Goal: Information Seeking & Learning: Obtain resource

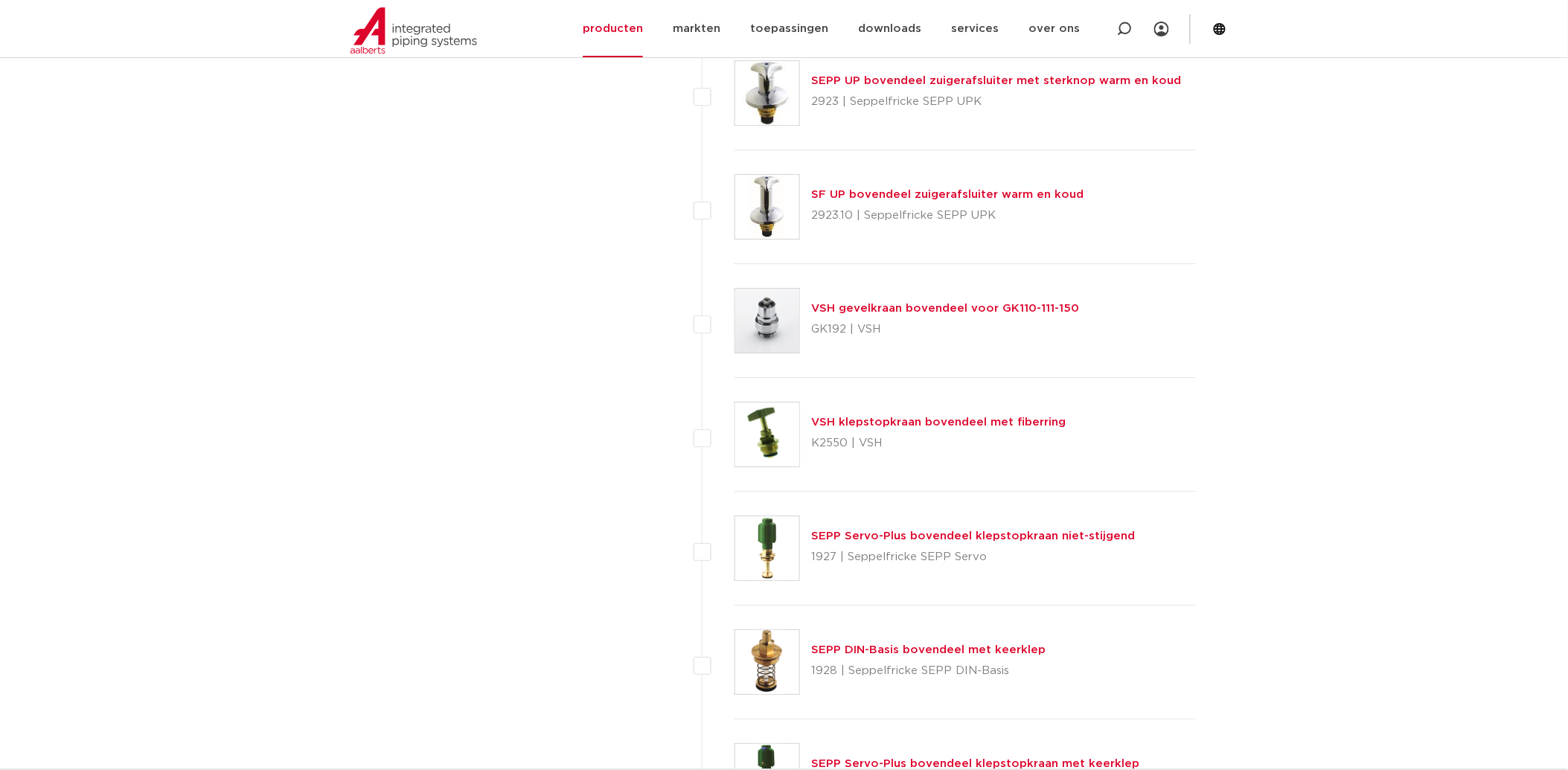
click at [873, 421] on link "VSH klepstopkraan bovendeel met fiberring" at bounding box center [939, 422] width 255 height 11
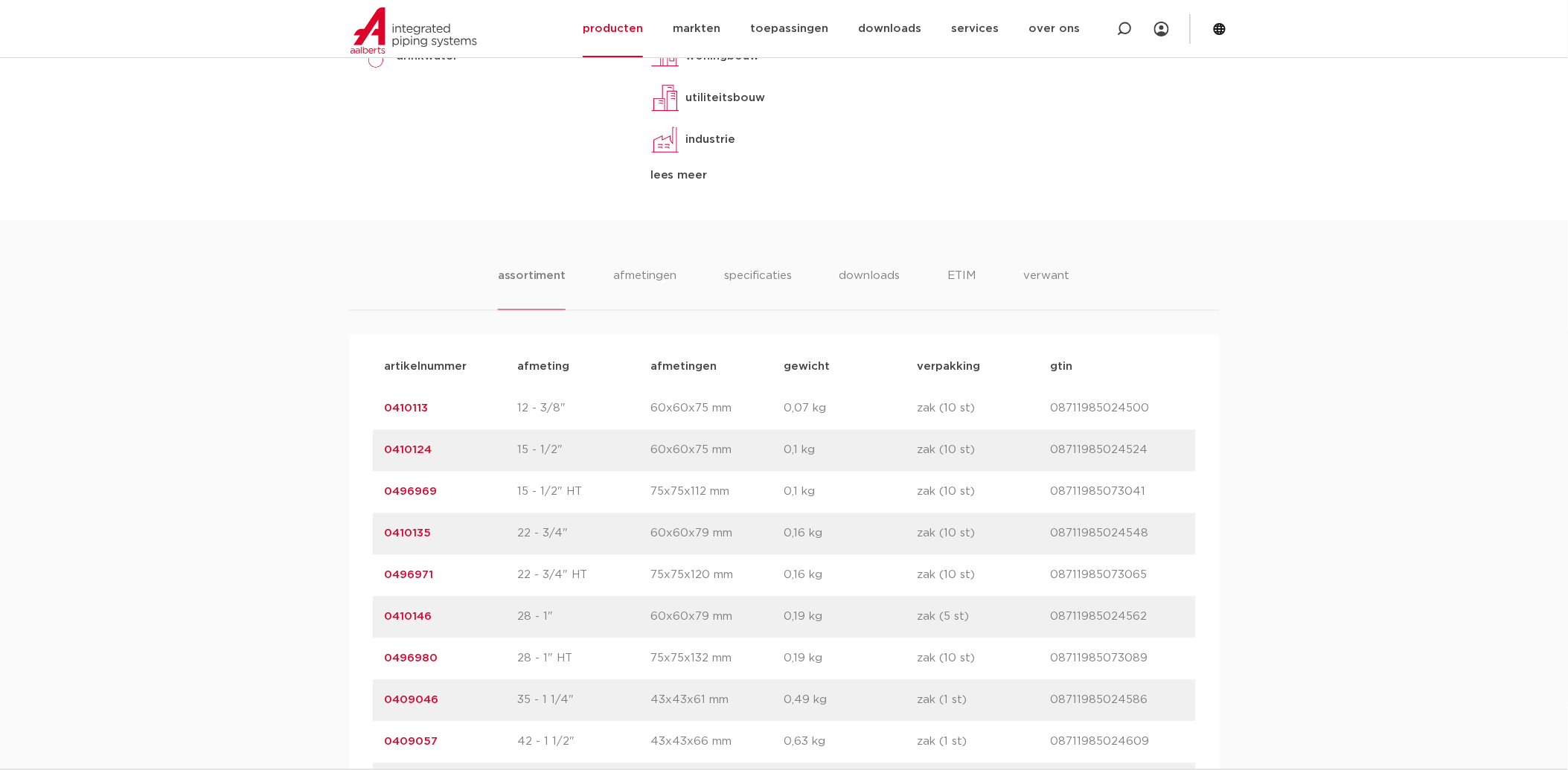
scroll to position [827, 0]
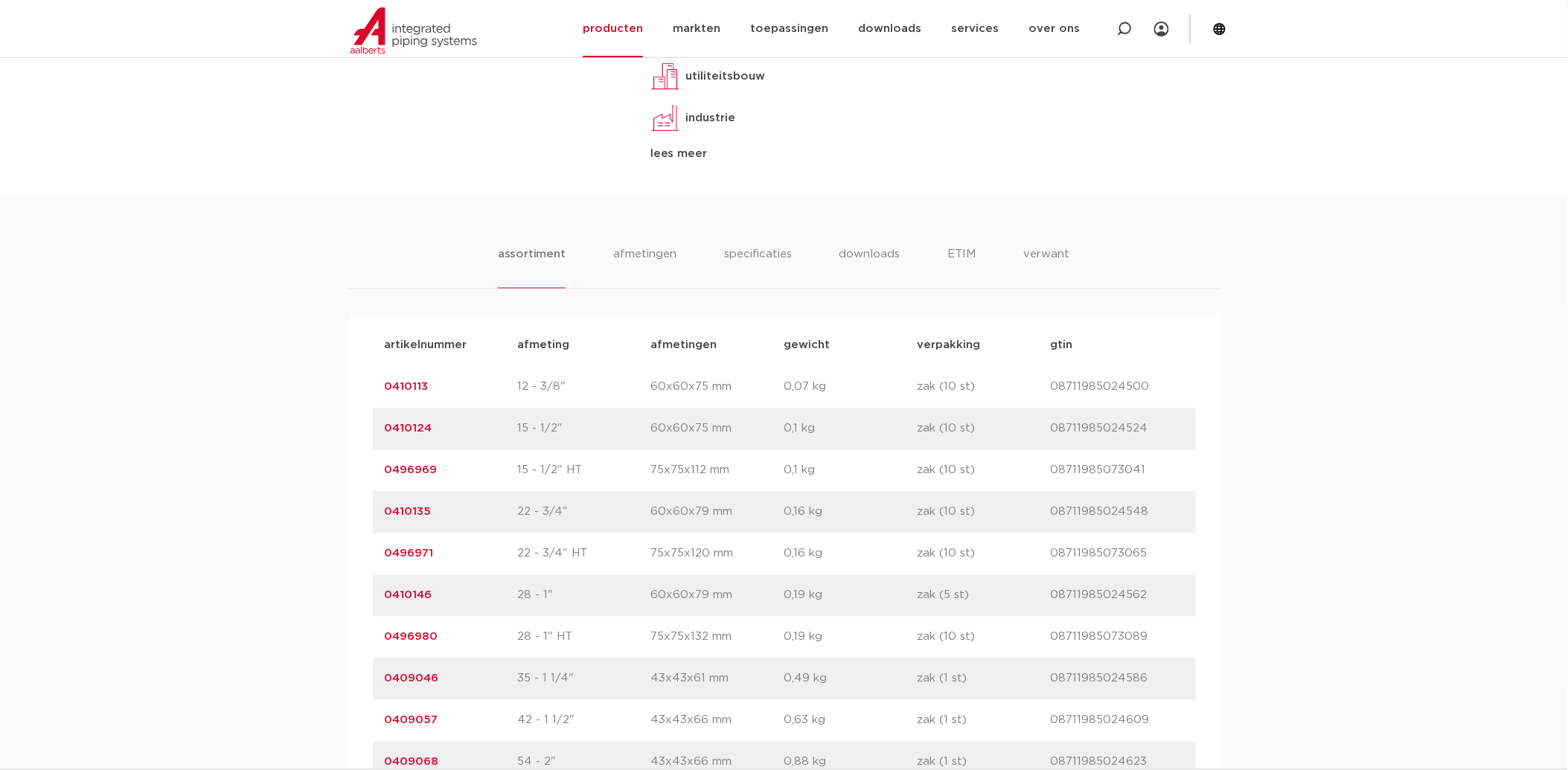
click at [414, 473] on link "0496969" at bounding box center [411, 471] width 53 height 11
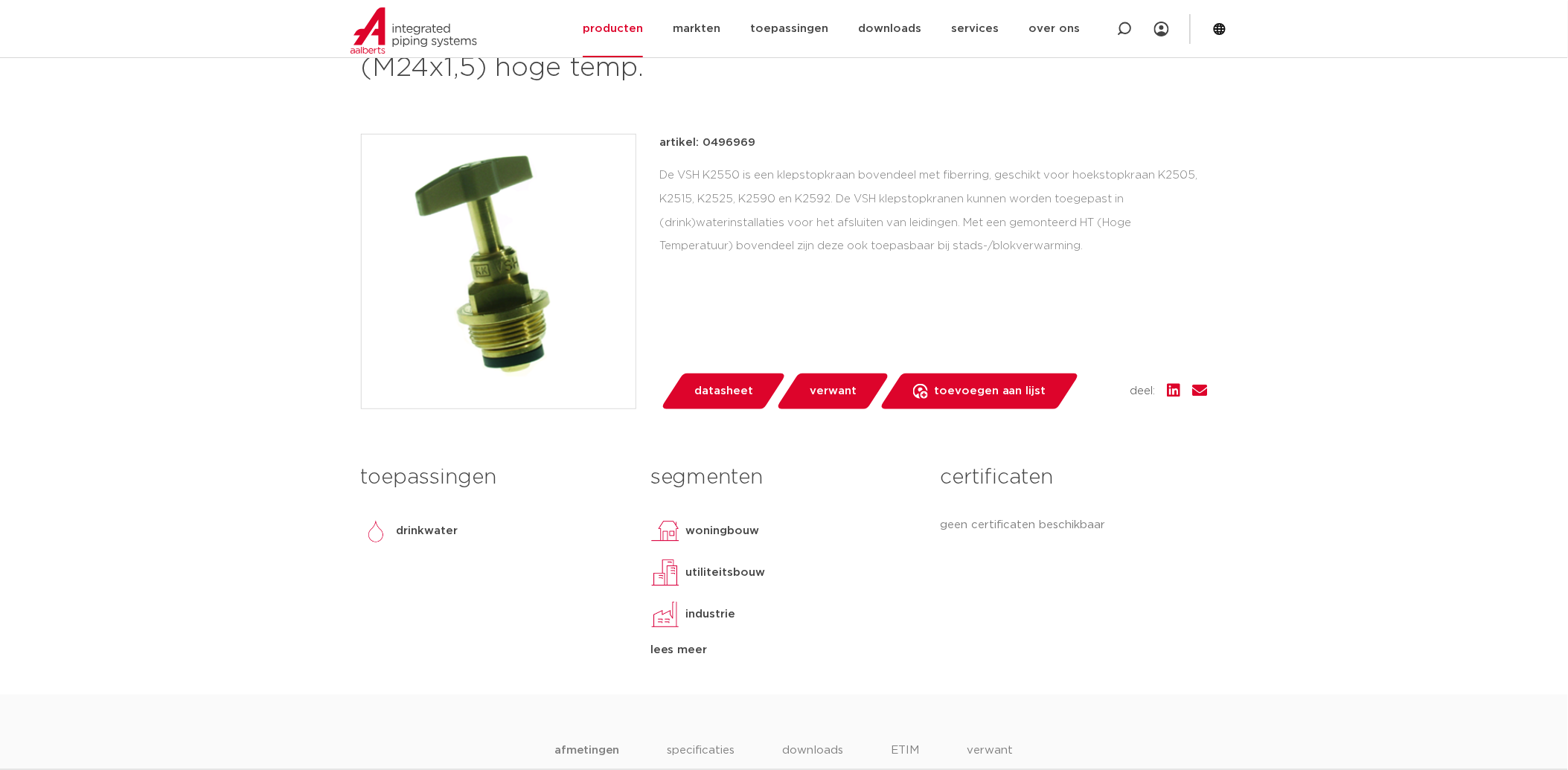
scroll to position [165, 0]
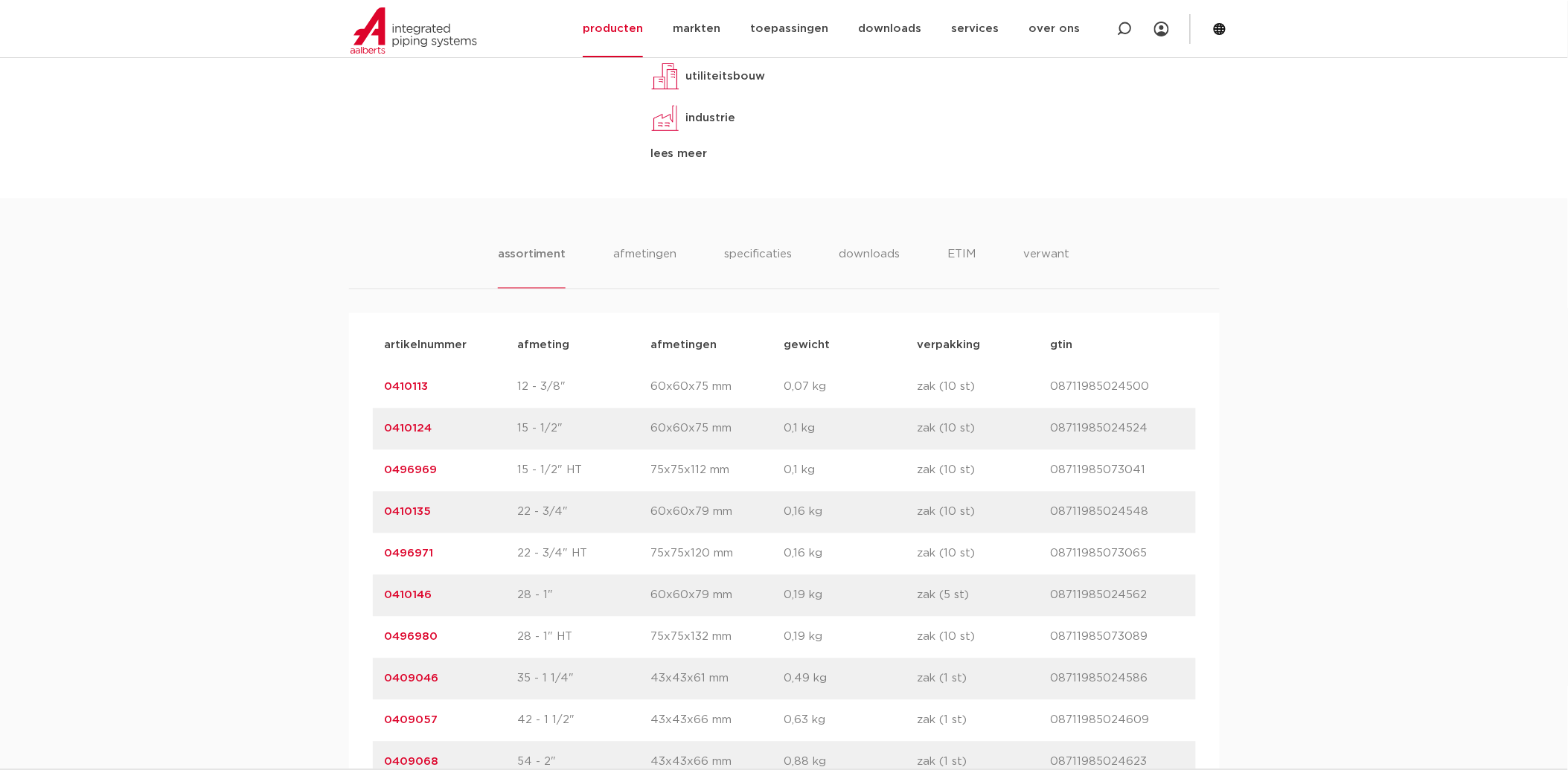
click at [413, 432] on link "0410124" at bounding box center [409, 429] width 48 height 11
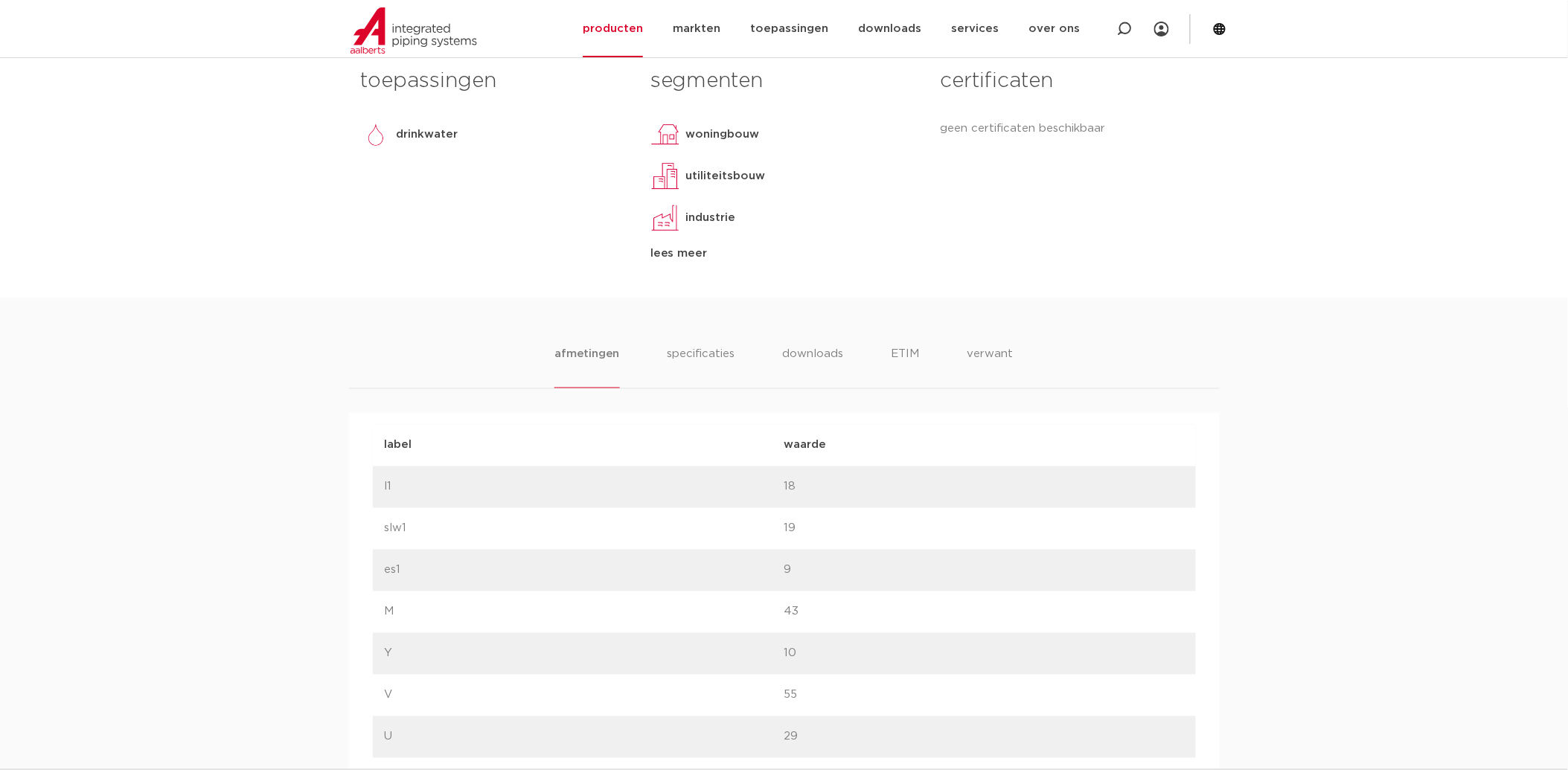
scroll to position [744, 0]
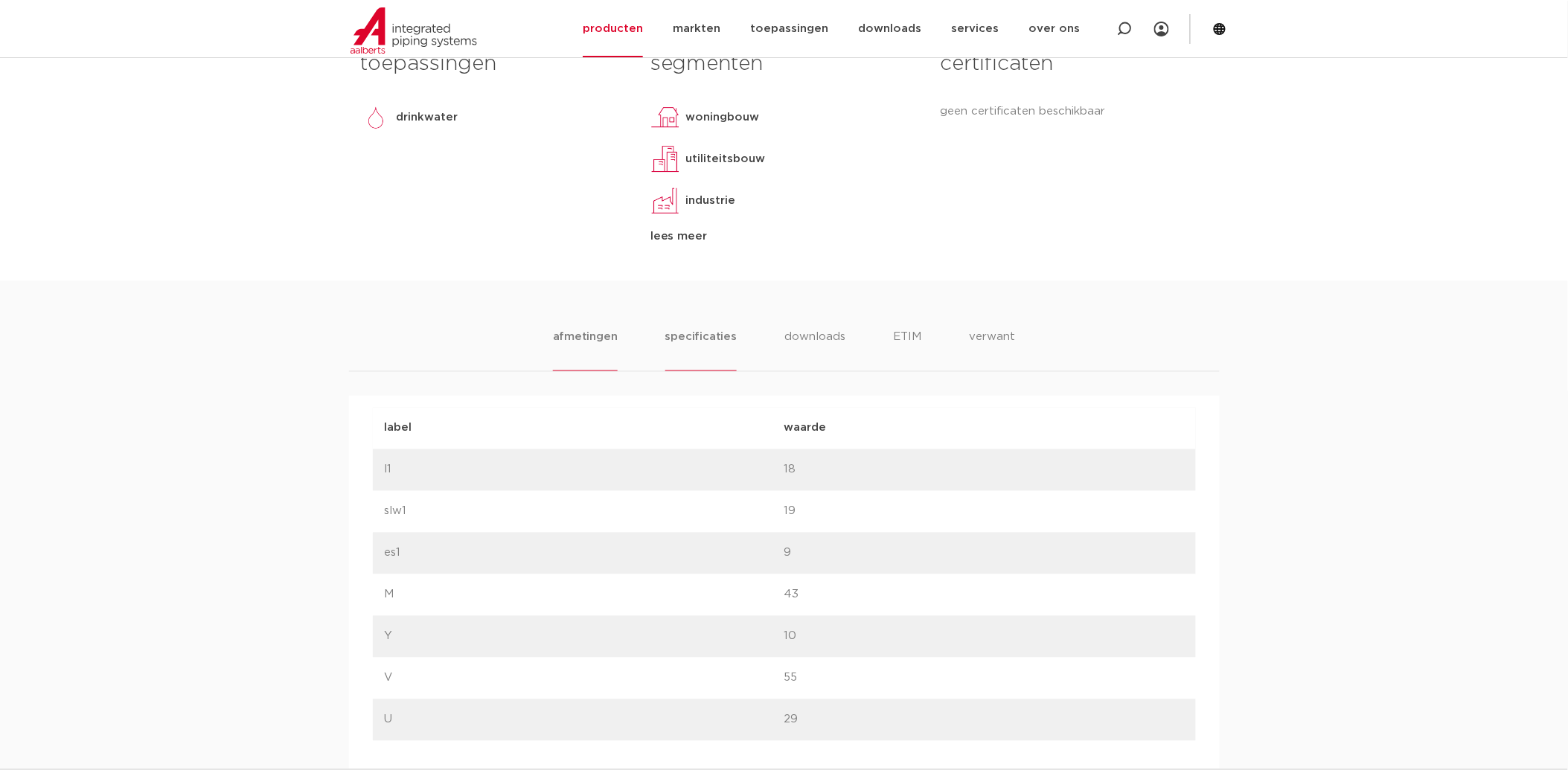
click at [682, 335] on li "specificaties" at bounding box center [701, 351] width 72 height 43
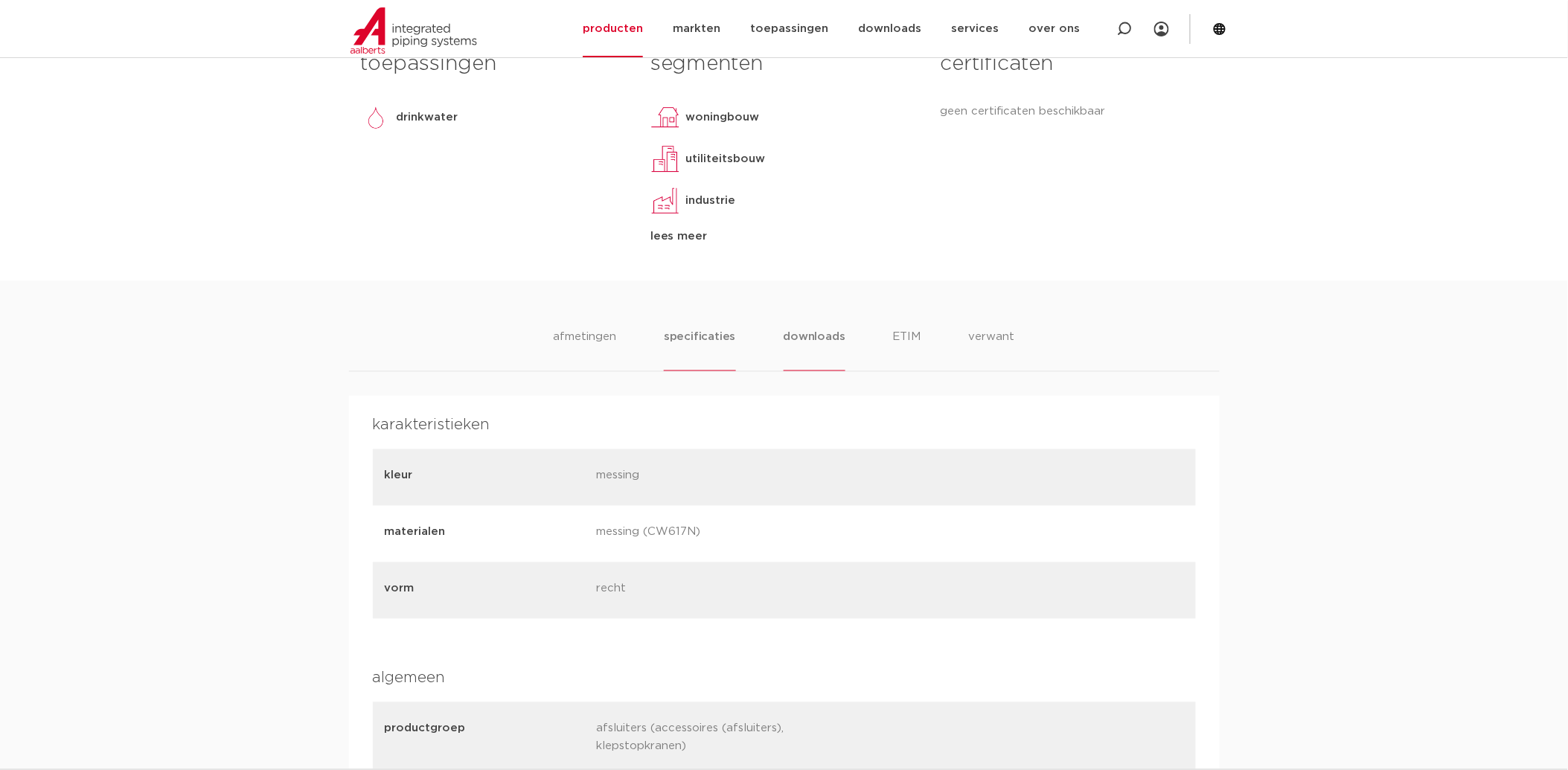
click at [814, 332] on li "downloads" at bounding box center [814, 351] width 62 height 43
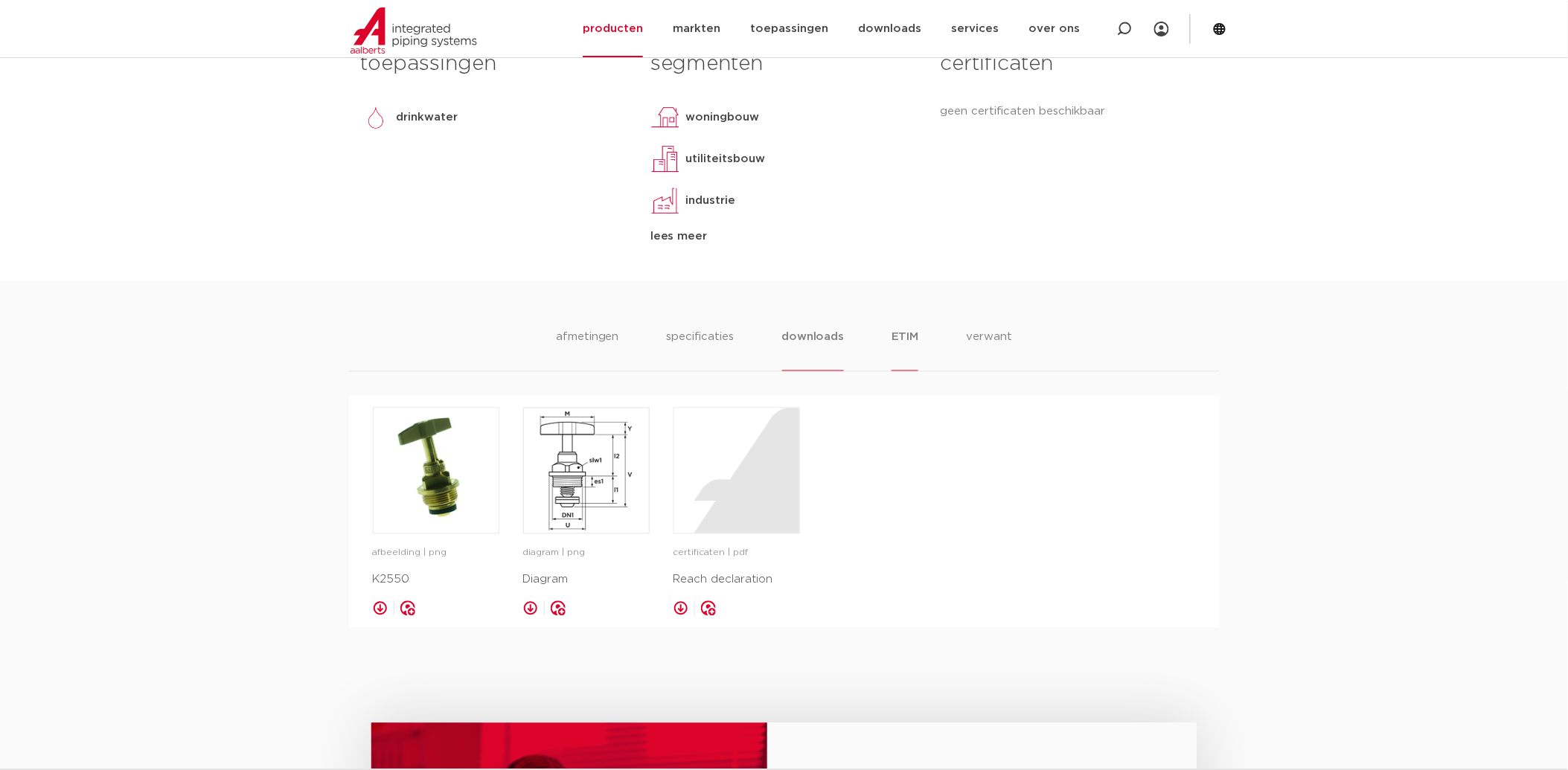
click at [917, 335] on li "ETIM" at bounding box center [904, 351] width 27 height 43
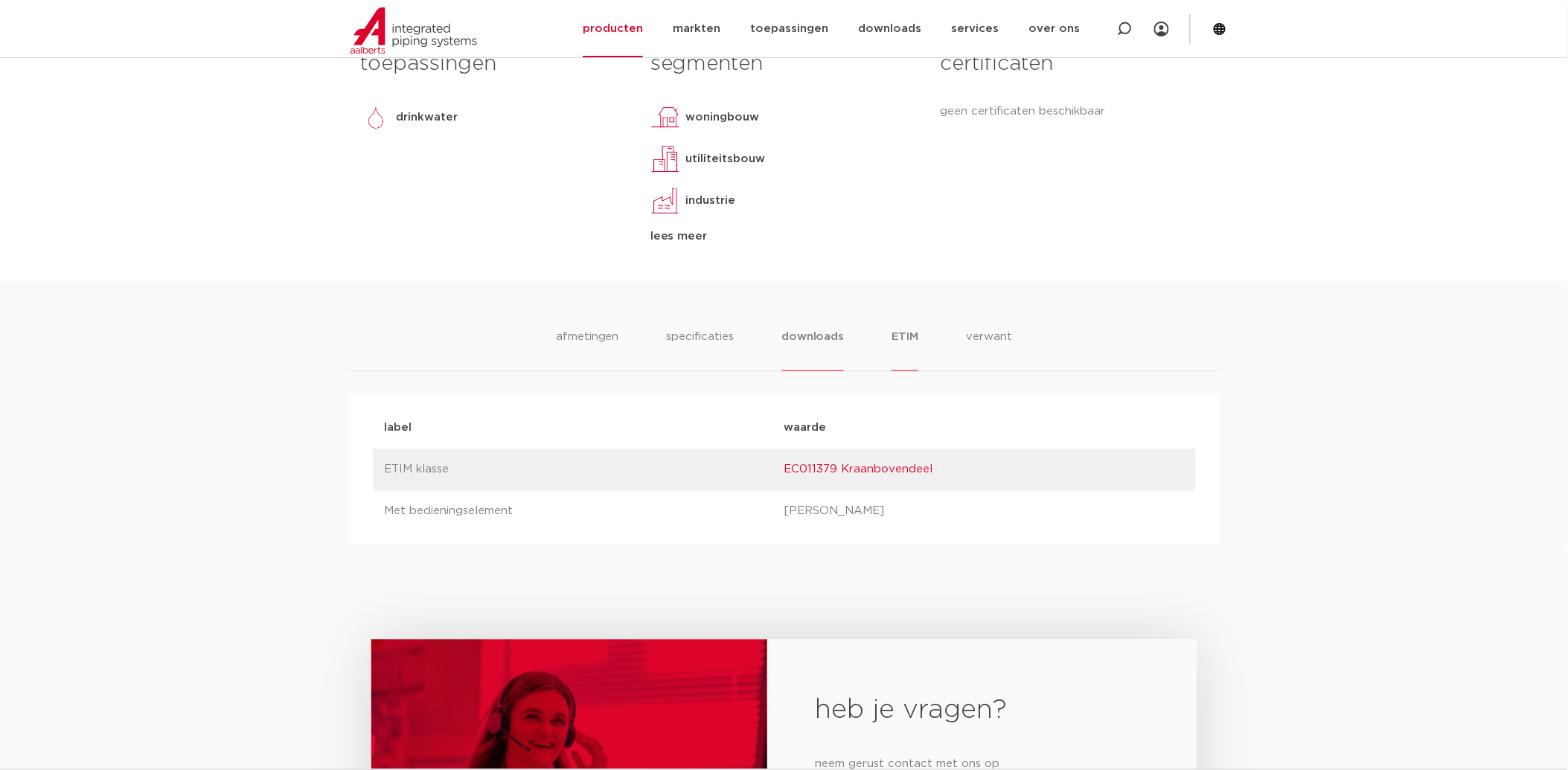
click at [809, 333] on li "downloads" at bounding box center [813, 351] width 62 height 43
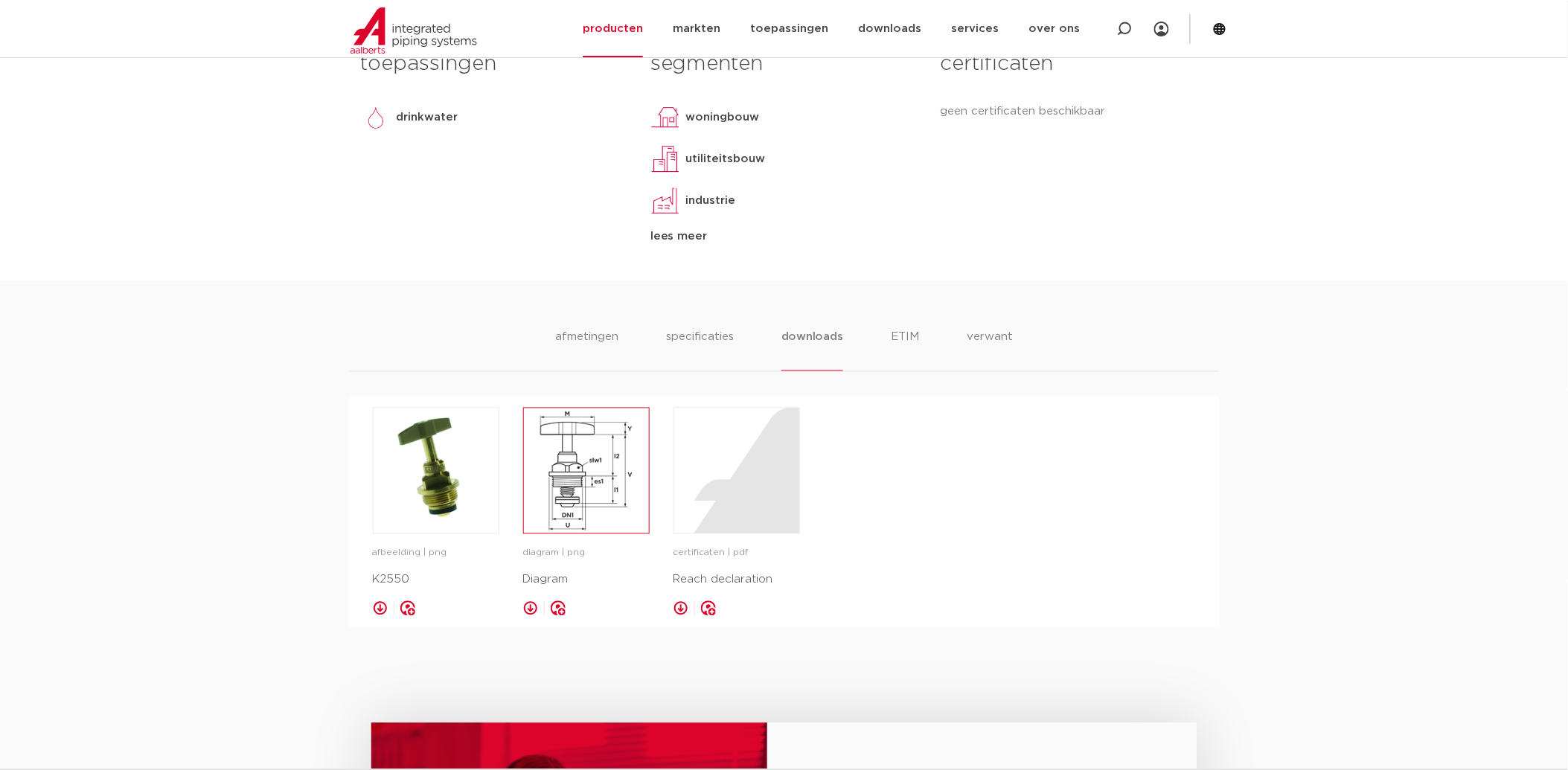
click at [574, 478] on img at bounding box center [587, 471] width 125 height 125
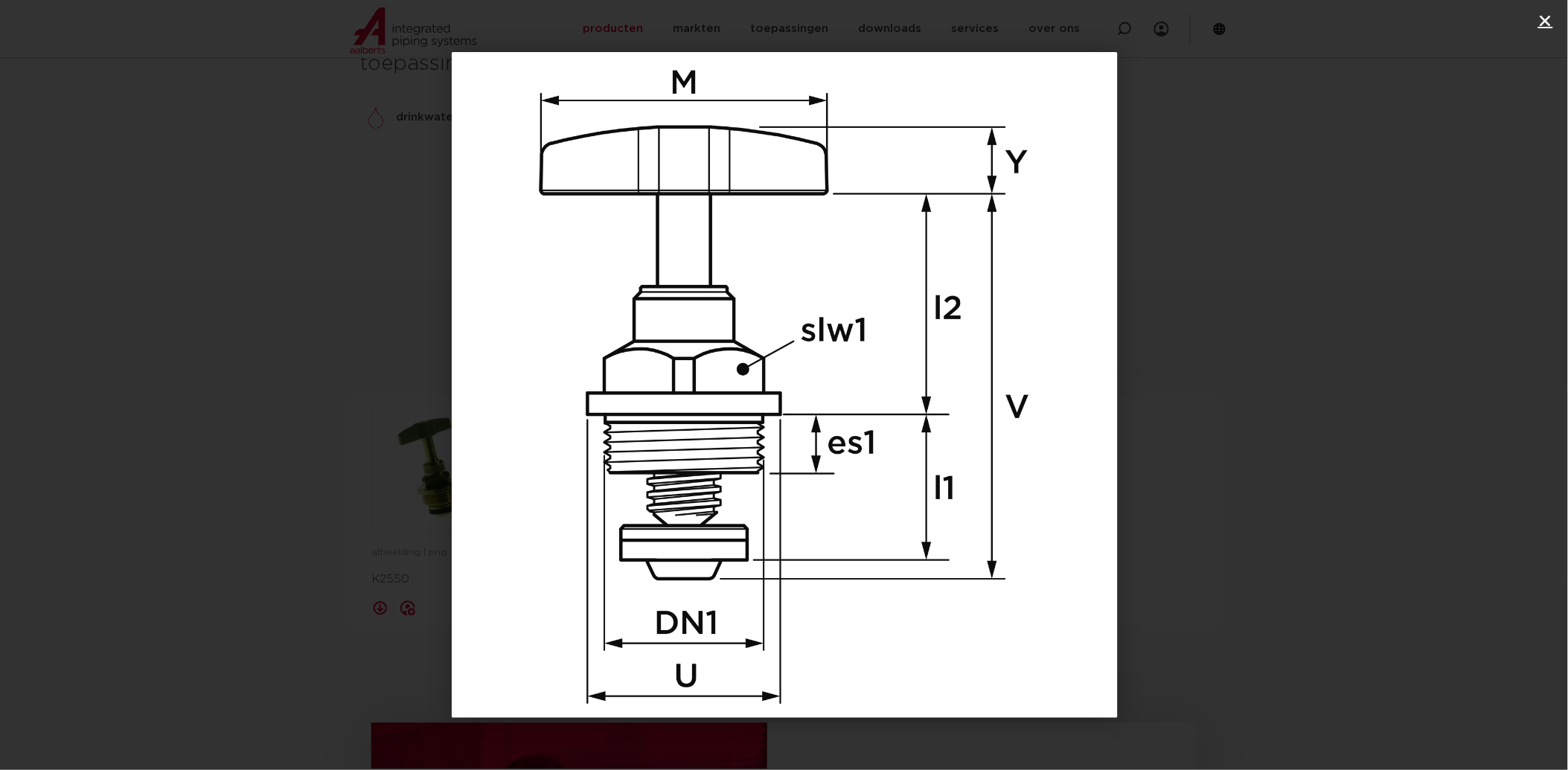
click at [1549, 16] on icon "Sluiten (Esc)" at bounding box center [1545, 21] width 15 height 15
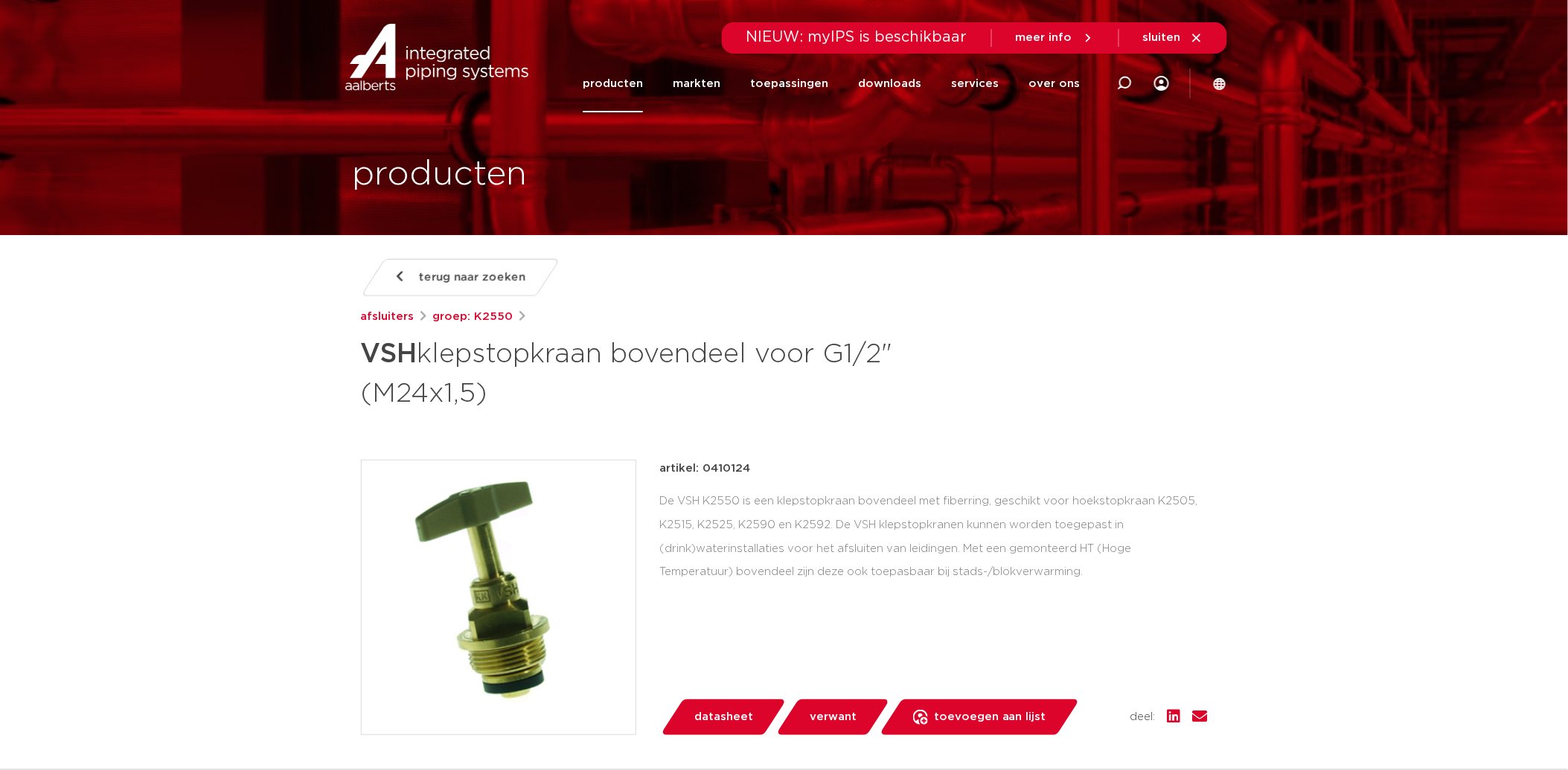
scroll to position [0, 0]
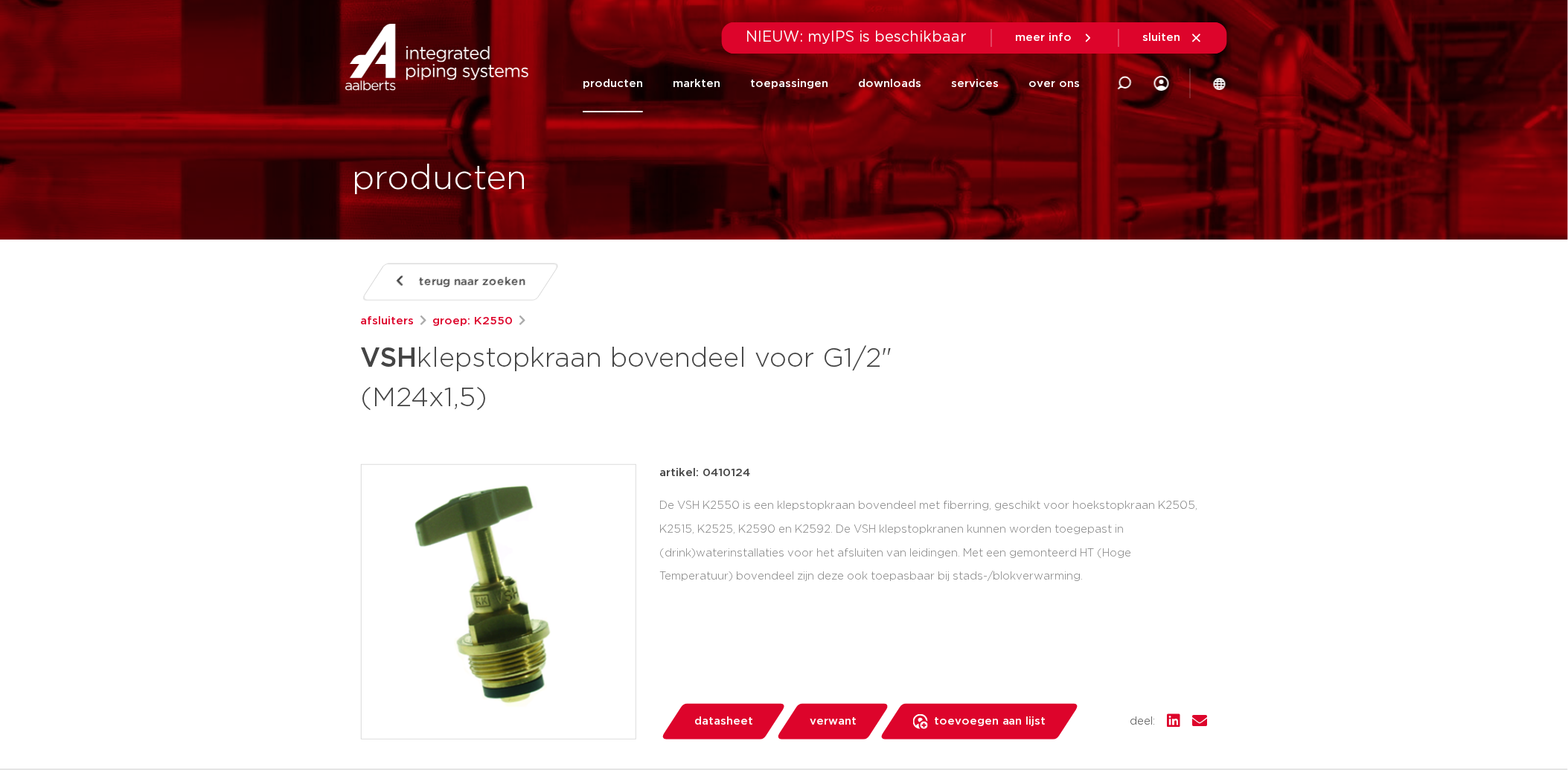
drag, startPoint x: 701, startPoint y: 471, endPoint x: 770, endPoint y: 472, distance: 69.0
click at [770, 472] on div "artikel: 0410124" at bounding box center [934, 473] width 547 height 18
copy p "0410124"
